Goal: Task Accomplishment & Management: Manage account settings

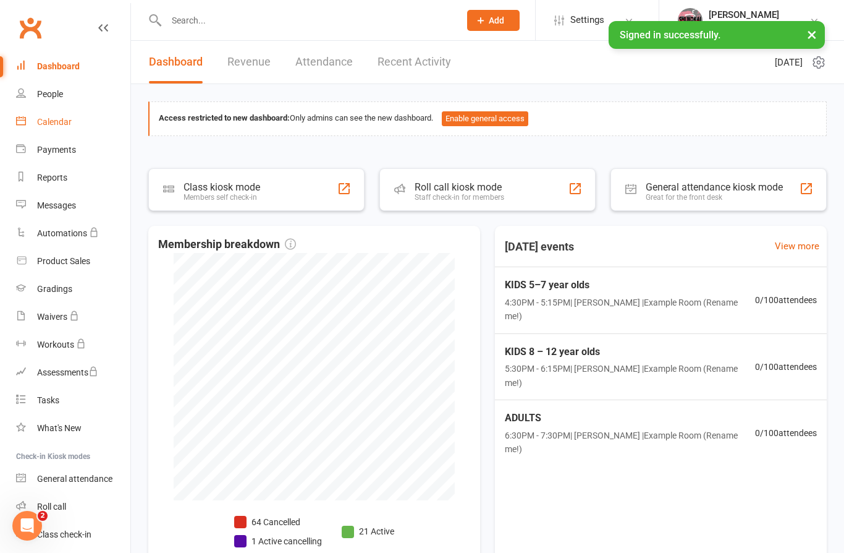
click at [51, 124] on div "Calendar" at bounding box center [54, 122] width 35 height 10
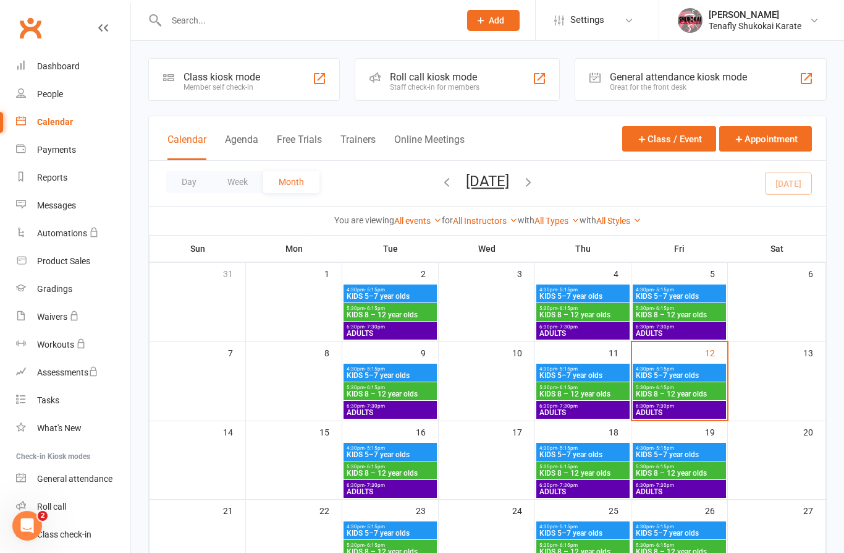
click at [580, 411] on span "ADULTS" at bounding box center [583, 412] width 88 height 7
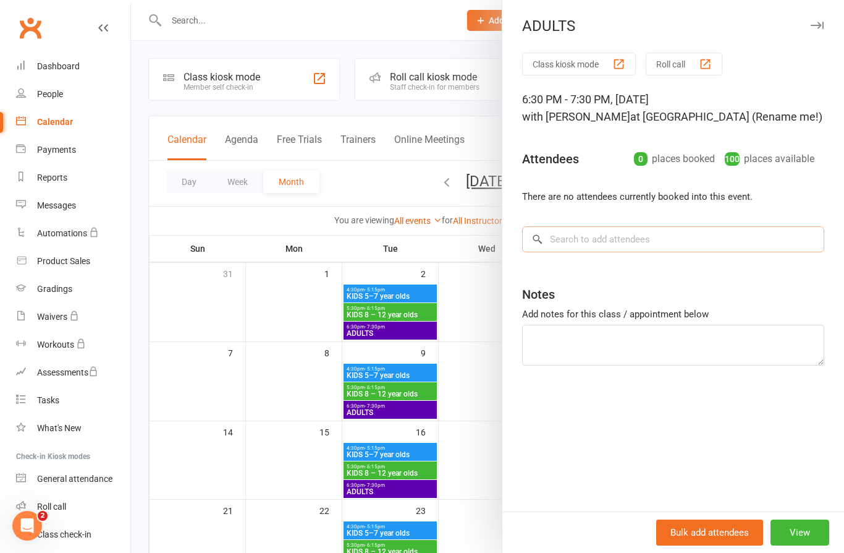
click at [596, 241] on input "search" at bounding box center [673, 239] width 302 height 26
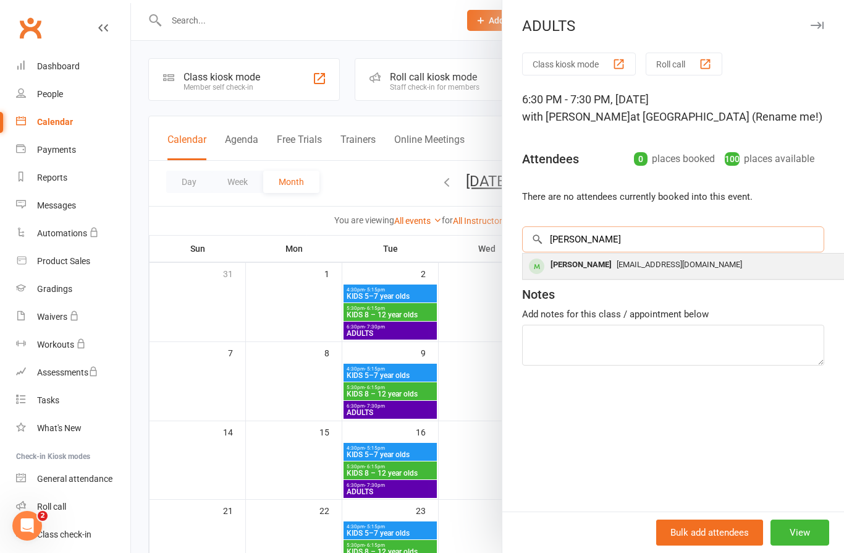
type input "[PERSON_NAME]"
click at [620, 270] on div "[EMAIL_ADDRESS][DOMAIN_NAME]" at bounding box center [708, 265] width 360 height 18
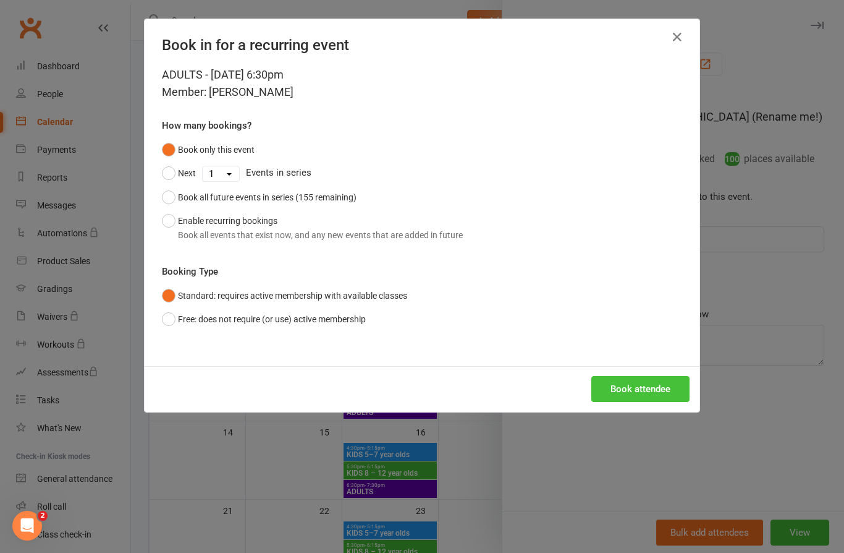
click at [638, 388] on button "Book attendee" at bounding box center [641, 389] width 98 height 26
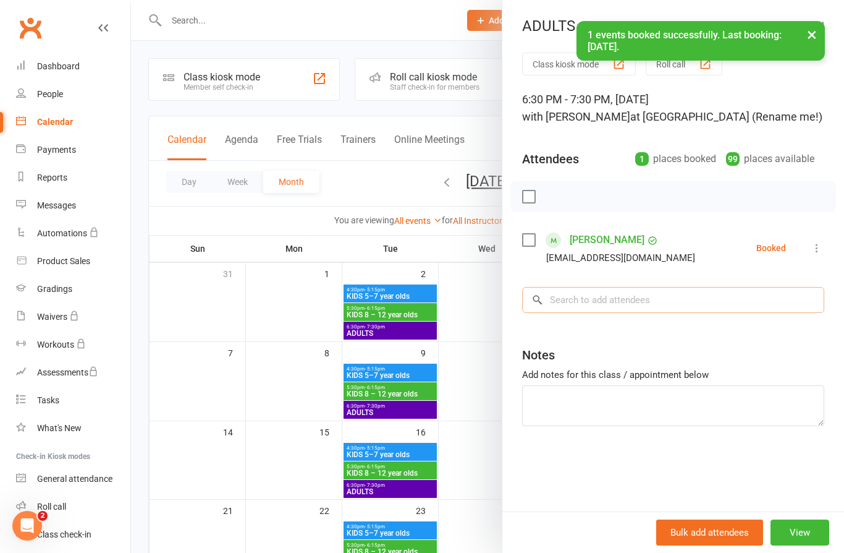
click at [641, 299] on input "search" at bounding box center [673, 300] width 302 height 26
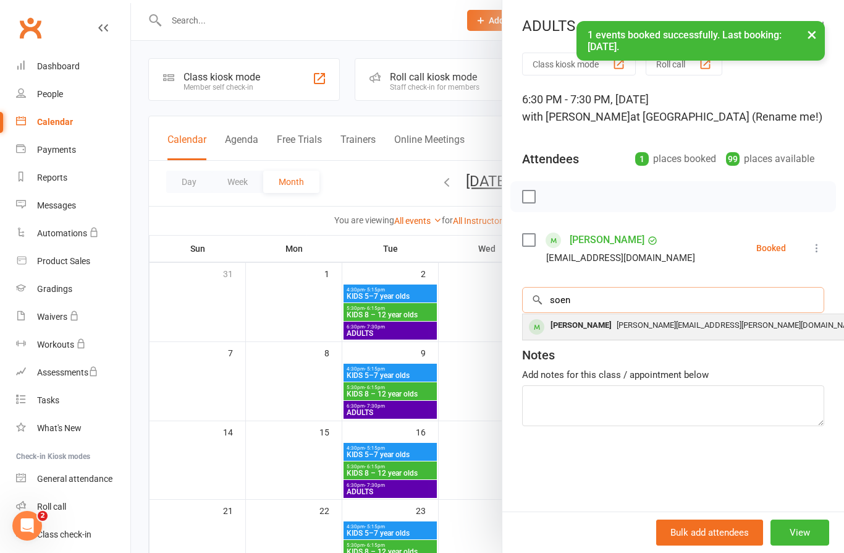
type input "soen"
click at [617, 324] on span "[PERSON_NAME][EMAIL_ADDRESS][PERSON_NAME][DOMAIN_NAME]" at bounding box center [739, 324] width 244 height 9
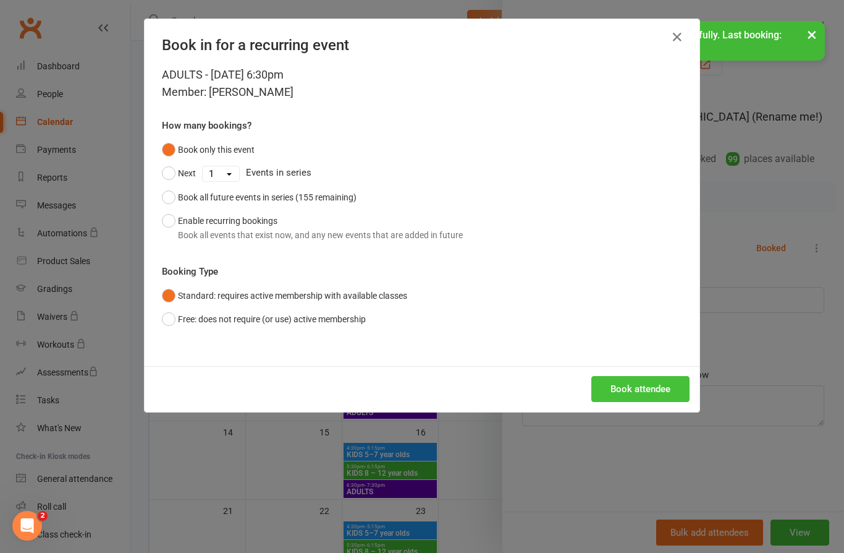
click at [652, 390] on button "Book attendee" at bounding box center [641, 389] width 98 height 26
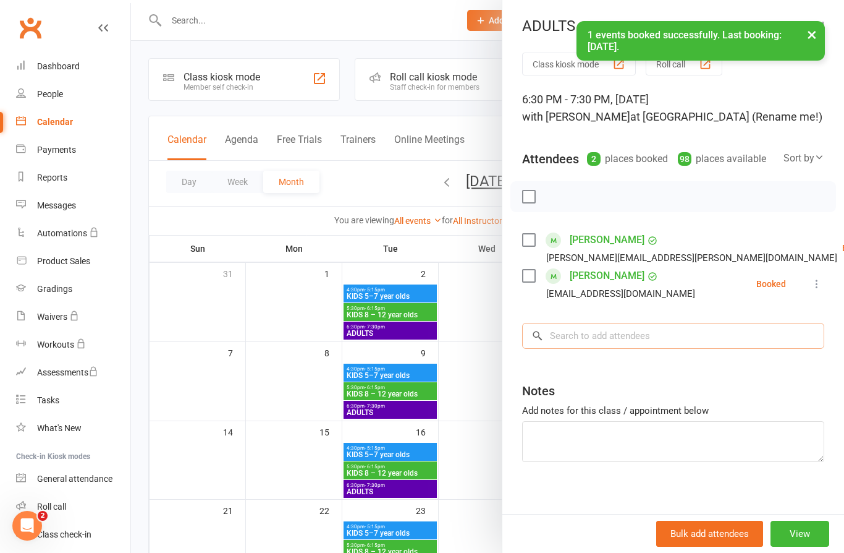
click at [610, 338] on input "search" at bounding box center [673, 336] width 302 height 26
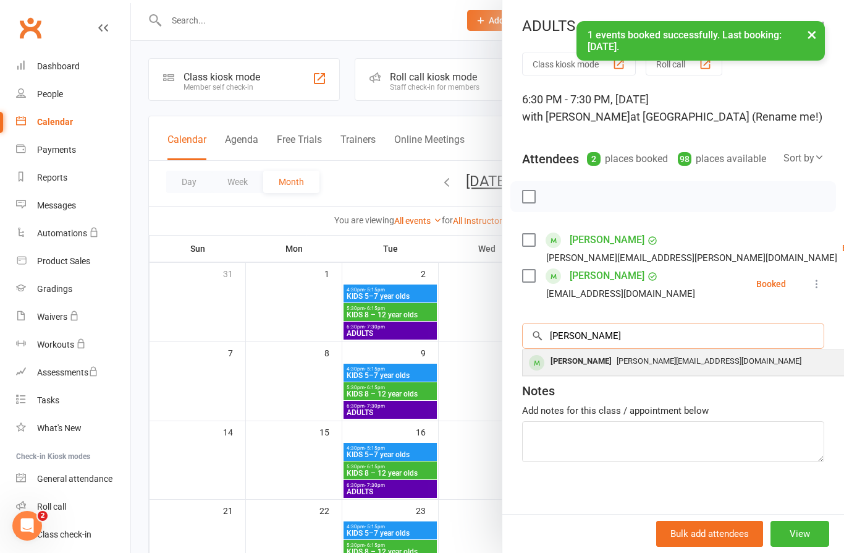
type input "[PERSON_NAME]"
click at [587, 359] on div "[PERSON_NAME]" at bounding box center [581, 361] width 71 height 18
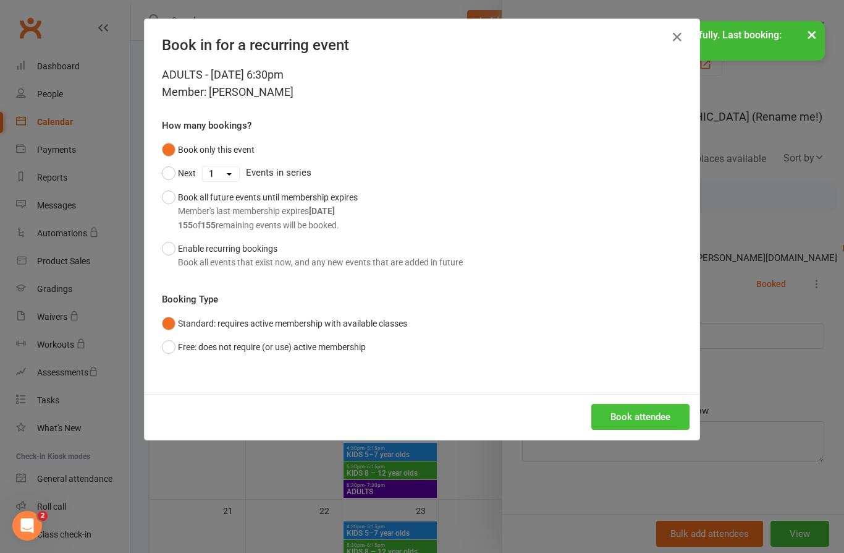
click at [643, 414] on button "Book attendee" at bounding box center [641, 417] width 98 height 26
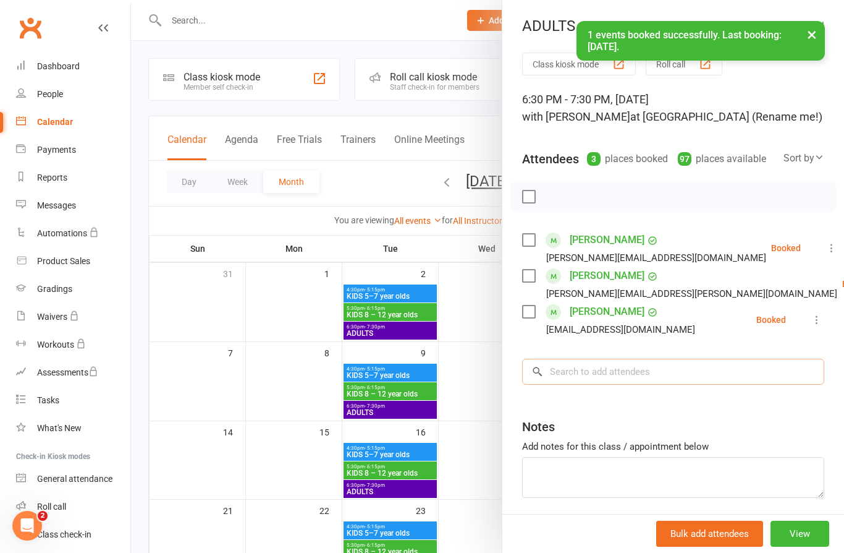
click at [643, 371] on input "search" at bounding box center [673, 371] width 302 height 26
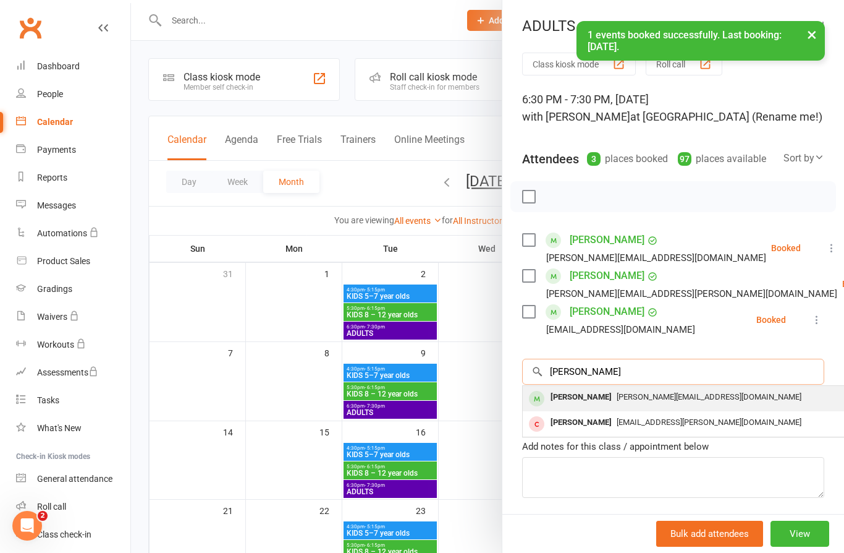
type input "[PERSON_NAME]"
click at [617, 401] on span "[PERSON_NAME][EMAIL_ADDRESS][DOMAIN_NAME]" at bounding box center [709, 396] width 185 height 9
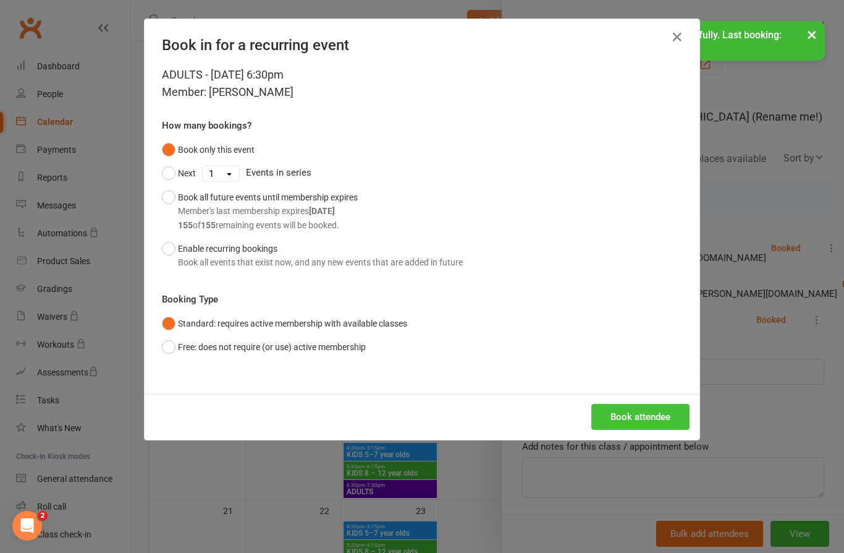
click at [649, 415] on button "Book attendee" at bounding box center [641, 417] width 98 height 26
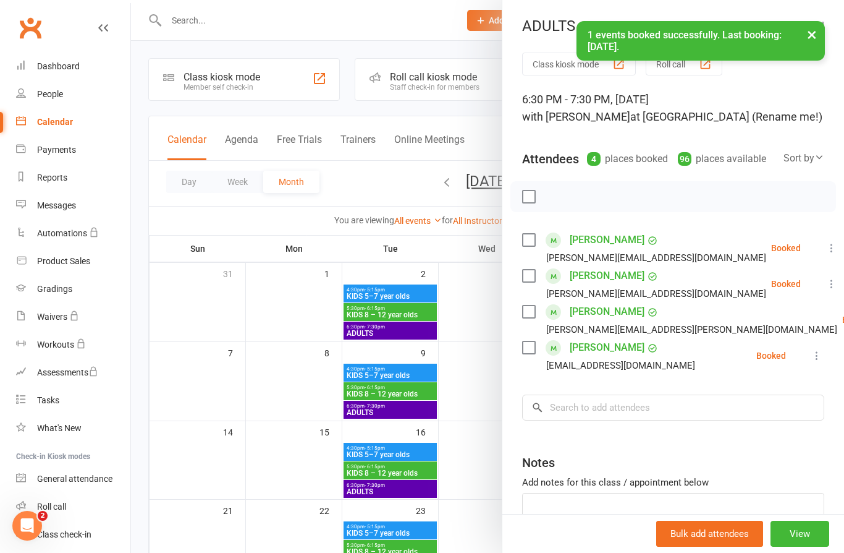
click at [820, 357] on icon at bounding box center [817, 355] width 12 height 12
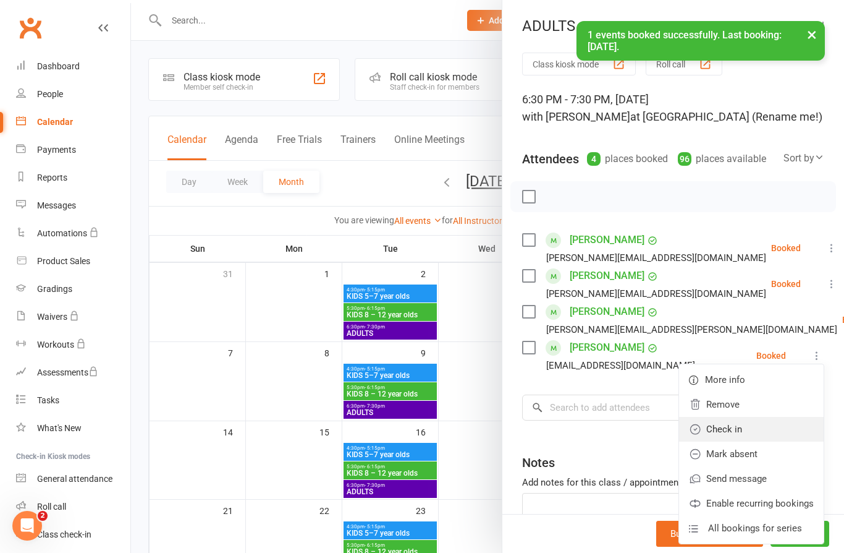
click at [736, 436] on link "Check in" at bounding box center [751, 429] width 145 height 25
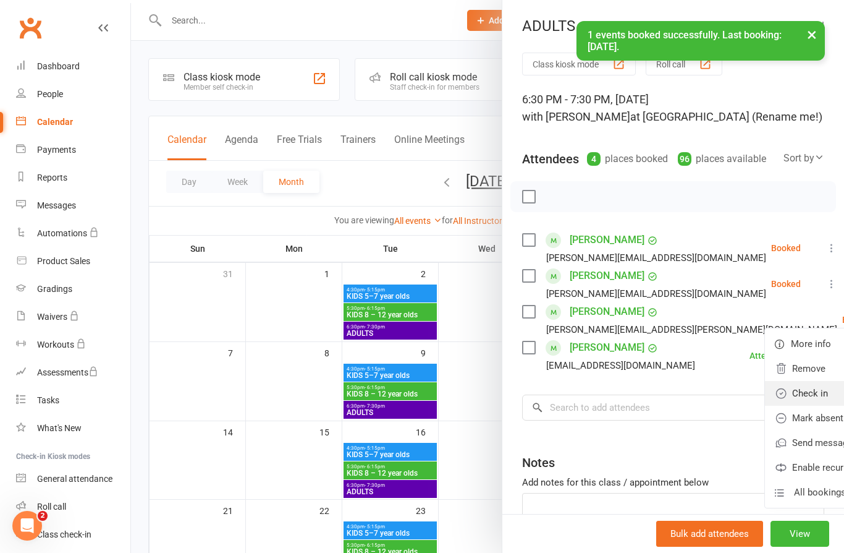
click at [765, 395] on link "Check in" at bounding box center [837, 393] width 145 height 25
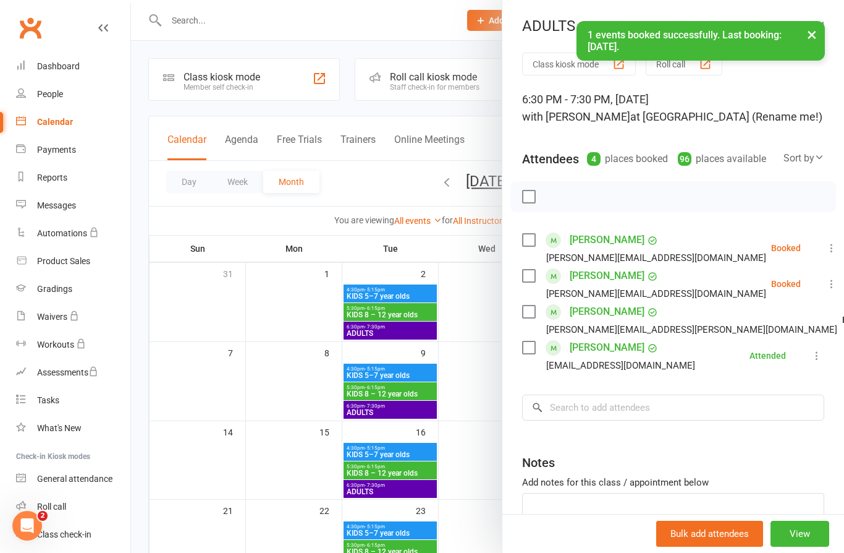
click at [826, 284] on icon at bounding box center [832, 284] width 12 height 12
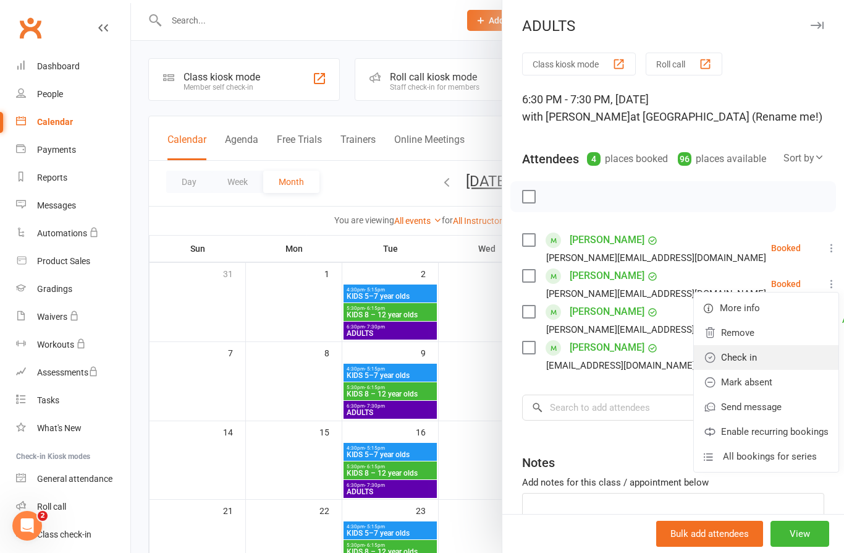
click at [724, 351] on link "Check in" at bounding box center [766, 357] width 145 height 25
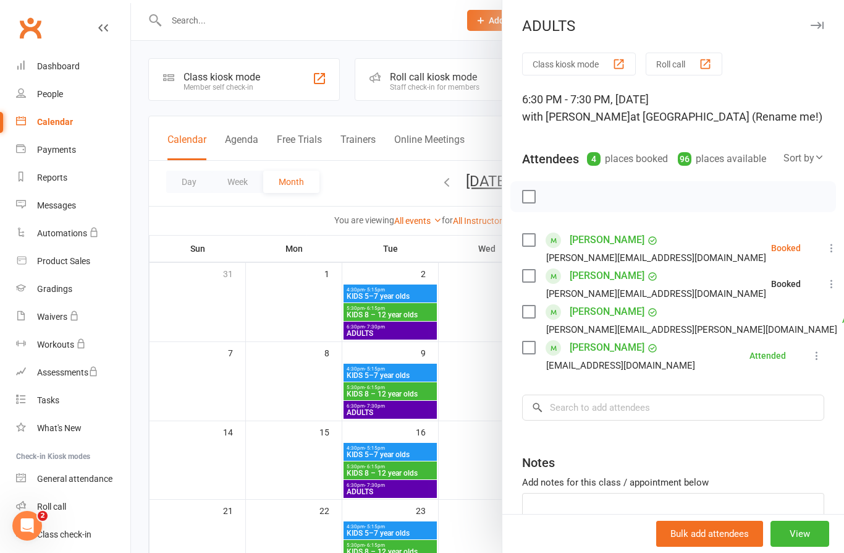
click at [826, 247] on icon at bounding box center [832, 248] width 12 height 12
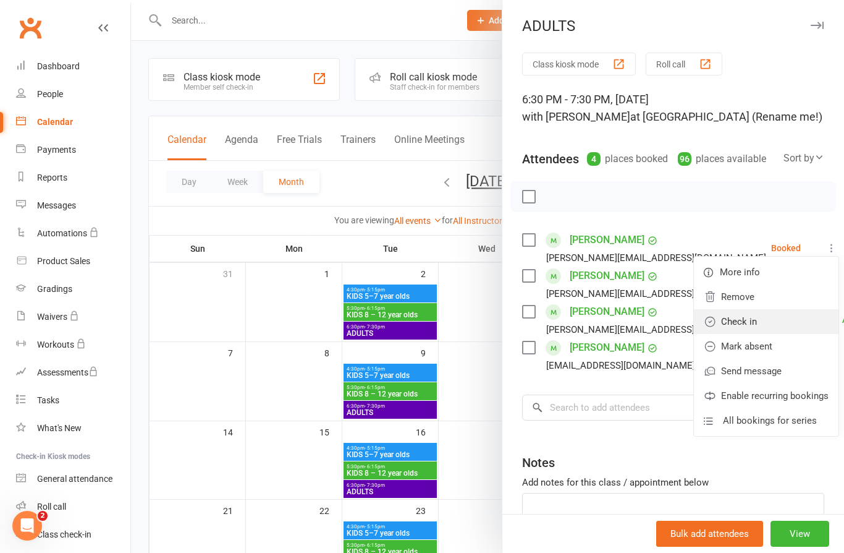
click at [729, 319] on link "Check in" at bounding box center [766, 321] width 145 height 25
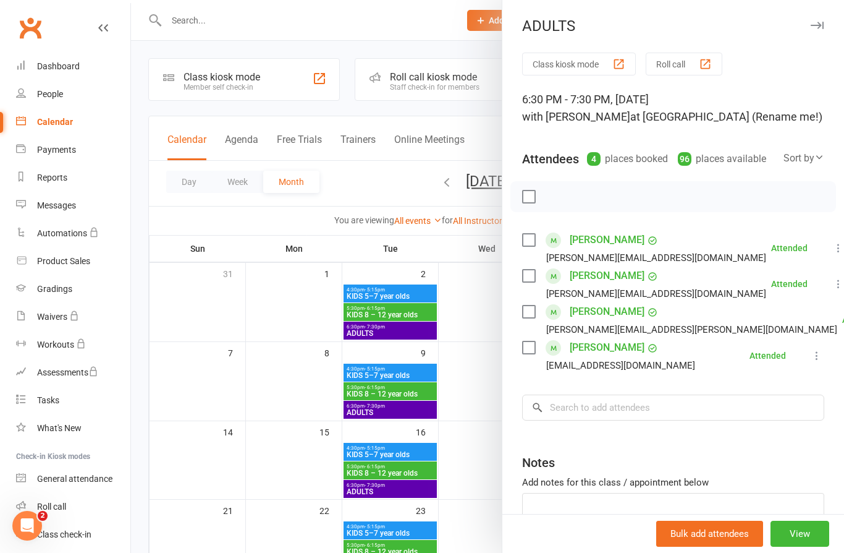
click at [360, 32] on div at bounding box center [487, 276] width 713 height 553
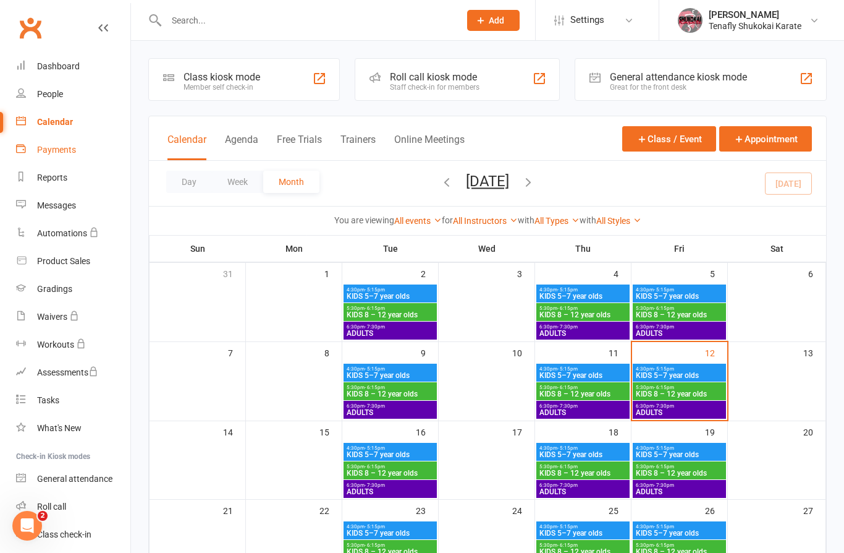
click at [63, 150] on div "Payments" at bounding box center [56, 150] width 39 height 10
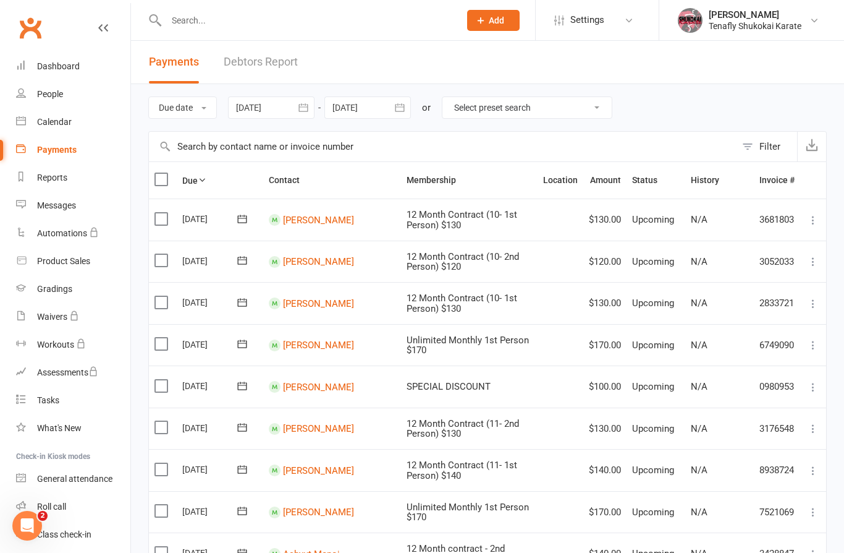
click at [283, 105] on div at bounding box center [271, 107] width 87 height 22
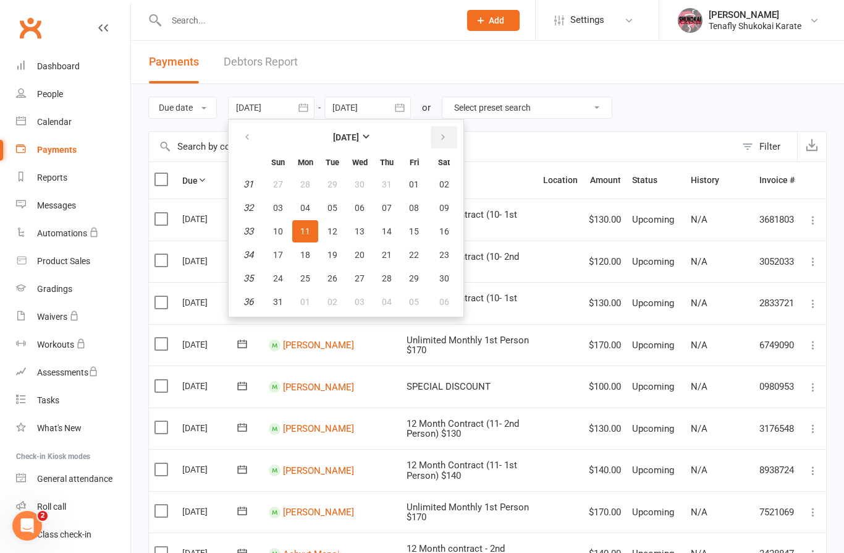
click at [452, 138] on button "button" at bounding box center [444, 137] width 27 height 22
click at [308, 188] on span "01" at bounding box center [305, 184] width 10 height 10
type input "[DATE]"
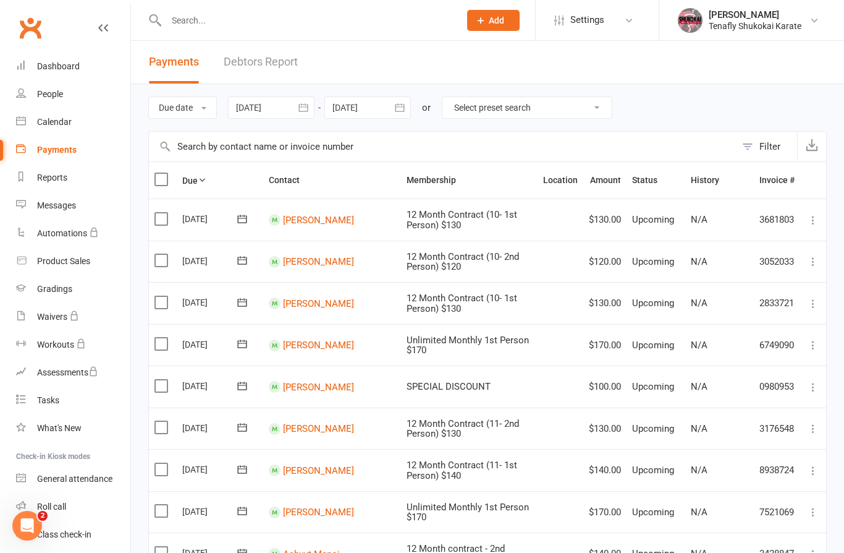
click at [385, 103] on div at bounding box center [367, 107] width 87 height 22
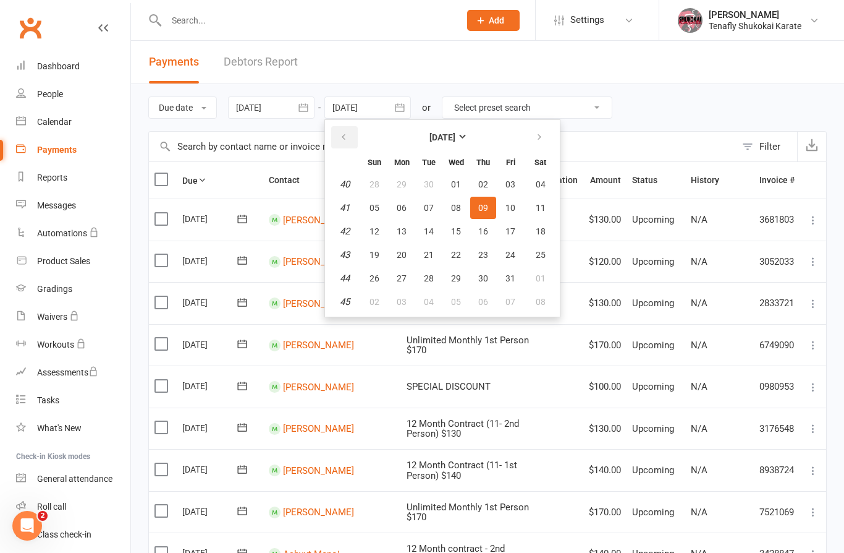
click at [344, 137] on icon "button" at bounding box center [343, 137] width 9 height 10
click at [434, 274] on span "30" at bounding box center [429, 278] width 10 height 10
type input "[DATE]"
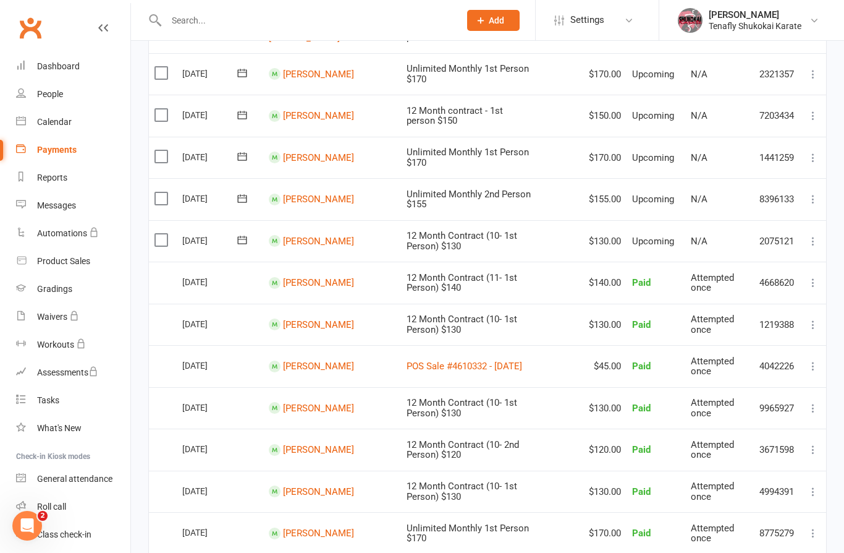
scroll to position [360, 0]
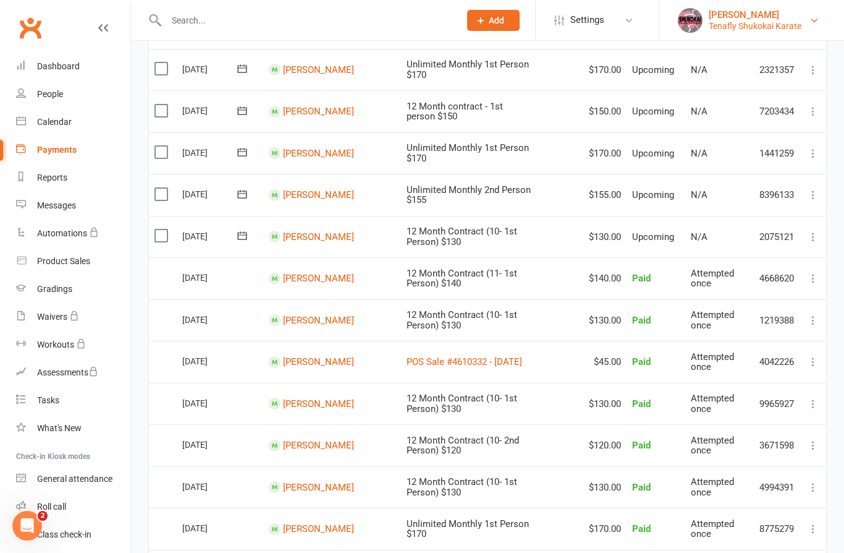
click at [758, 23] on div "Tenafly Shukokai Karate" at bounding box center [755, 25] width 93 height 11
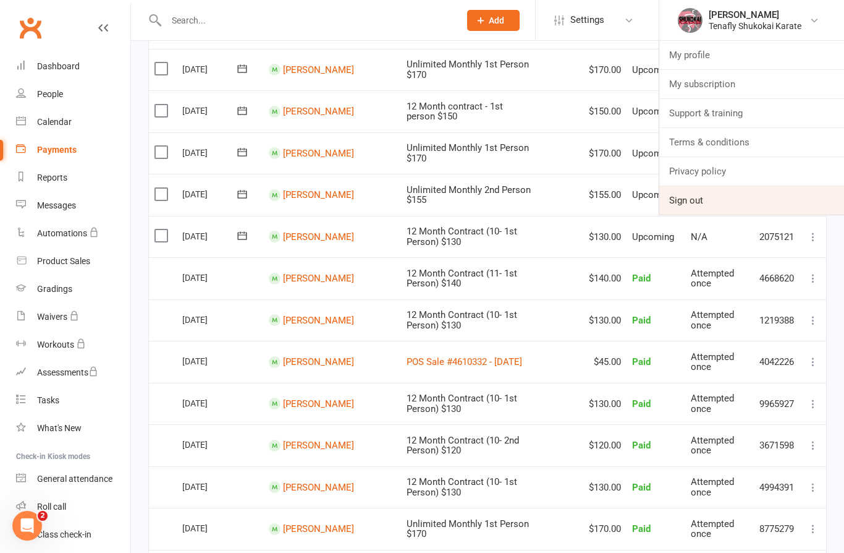
click at [700, 201] on link "Sign out" at bounding box center [751, 200] width 185 height 28
